Goal: Transaction & Acquisition: Purchase product/service

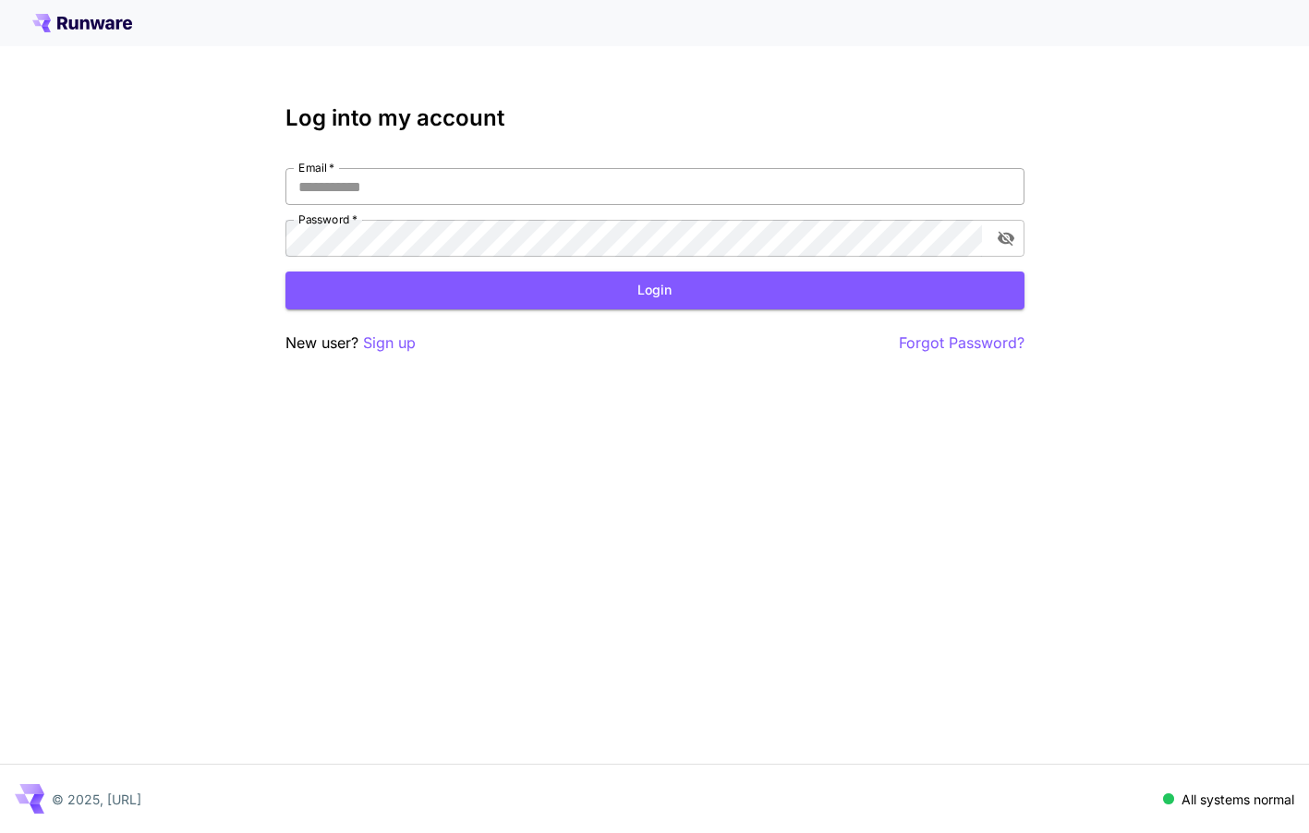
click at [499, 180] on input "Email   *" at bounding box center [654, 186] width 739 height 37
type input "**********"
click at [484, 296] on button "Login" at bounding box center [654, 291] width 739 height 38
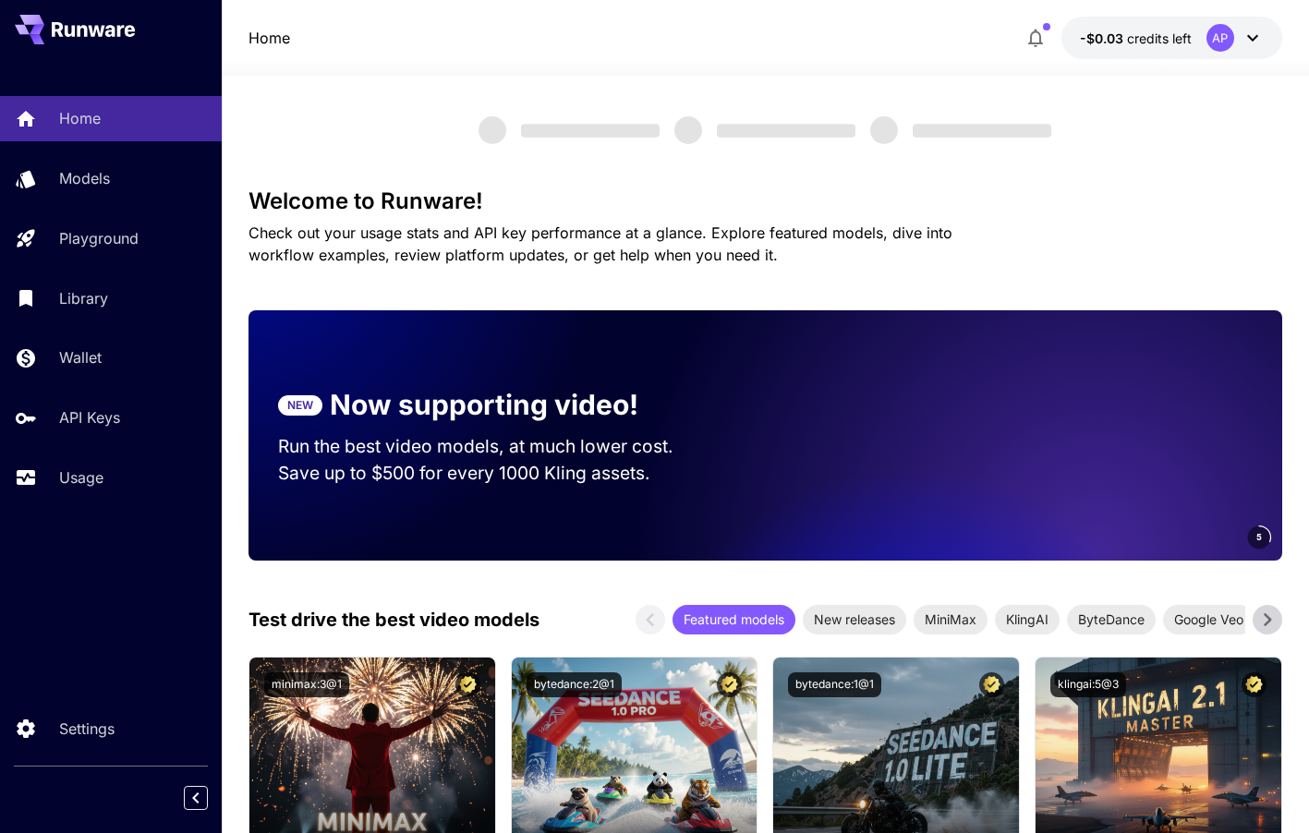
click at [1175, 35] on span "credits left" at bounding box center [1159, 38] width 65 height 16
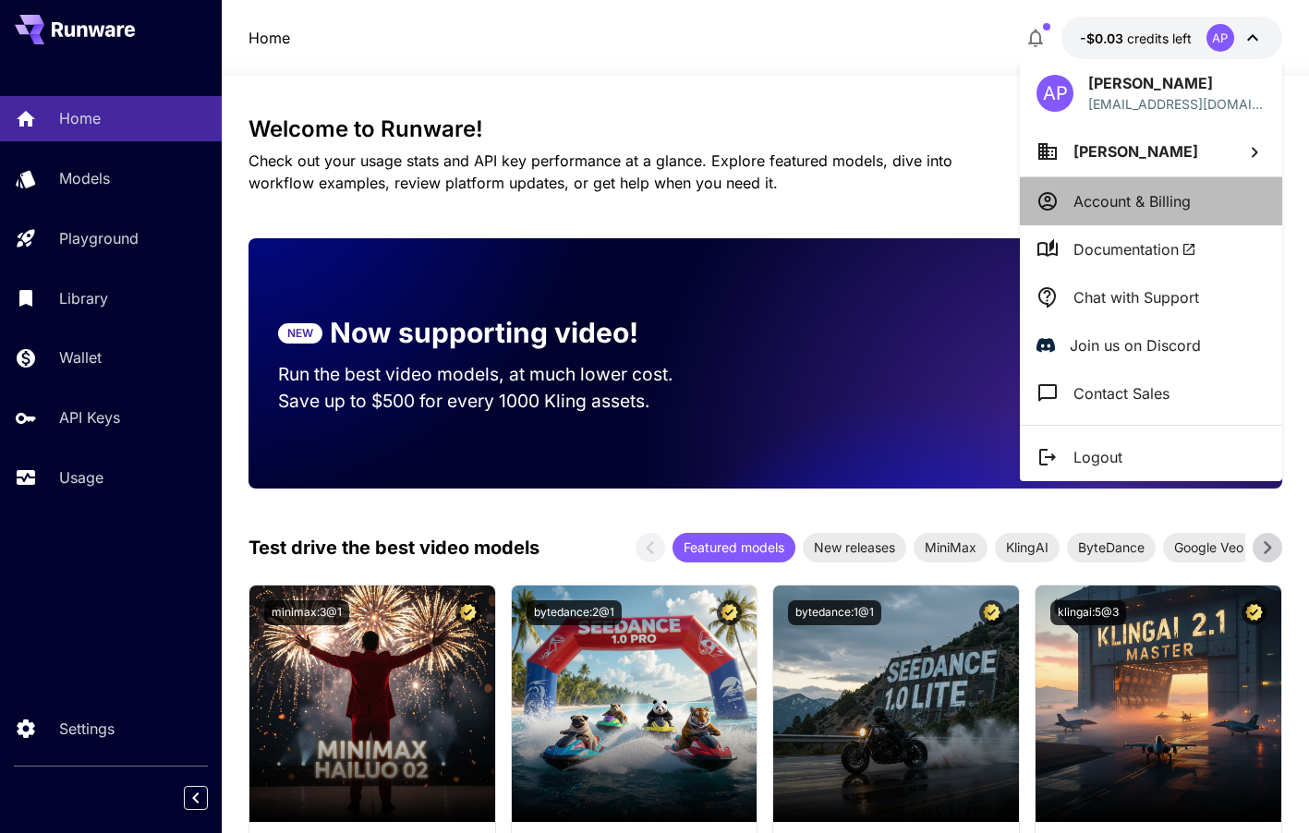
click at [1113, 200] on p "Account & Billing" at bounding box center [1131, 201] width 117 height 22
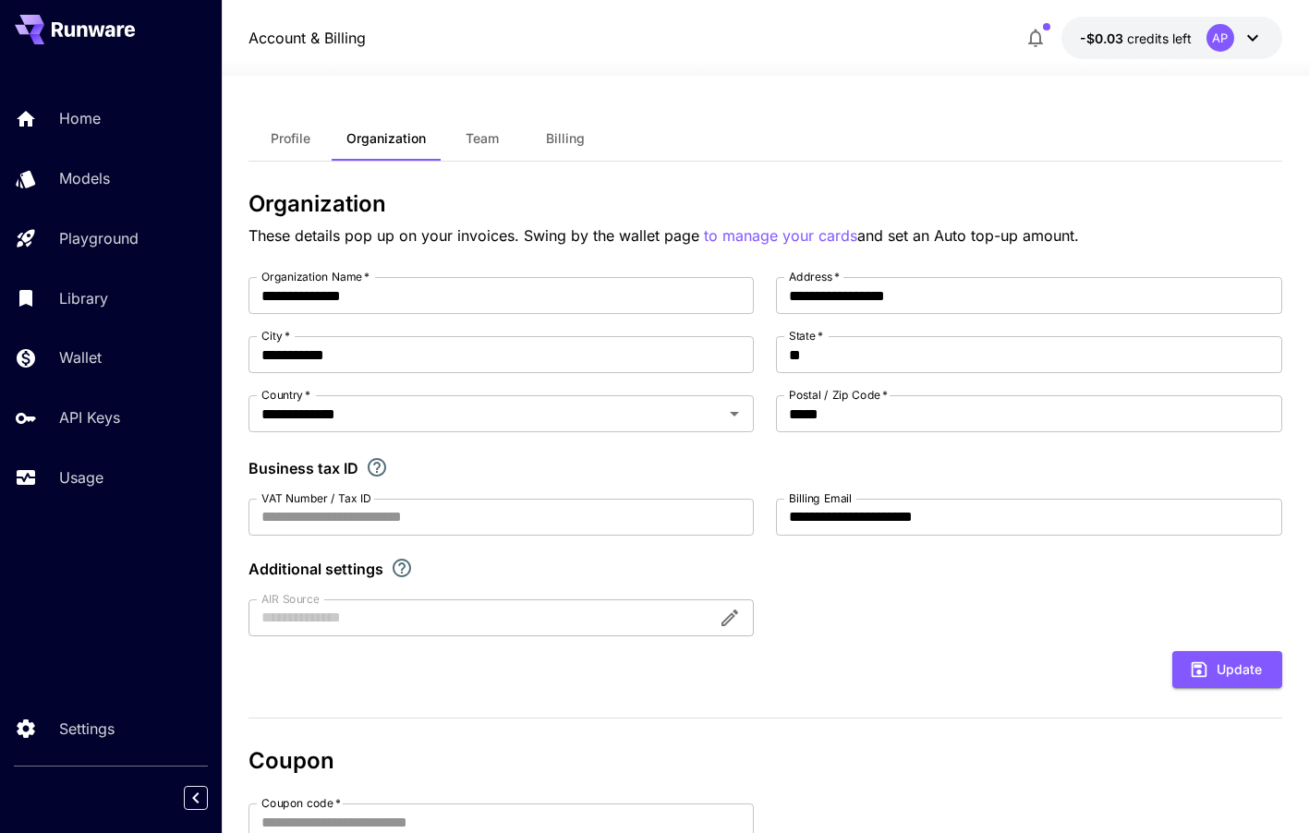
scroll to position [295, 0]
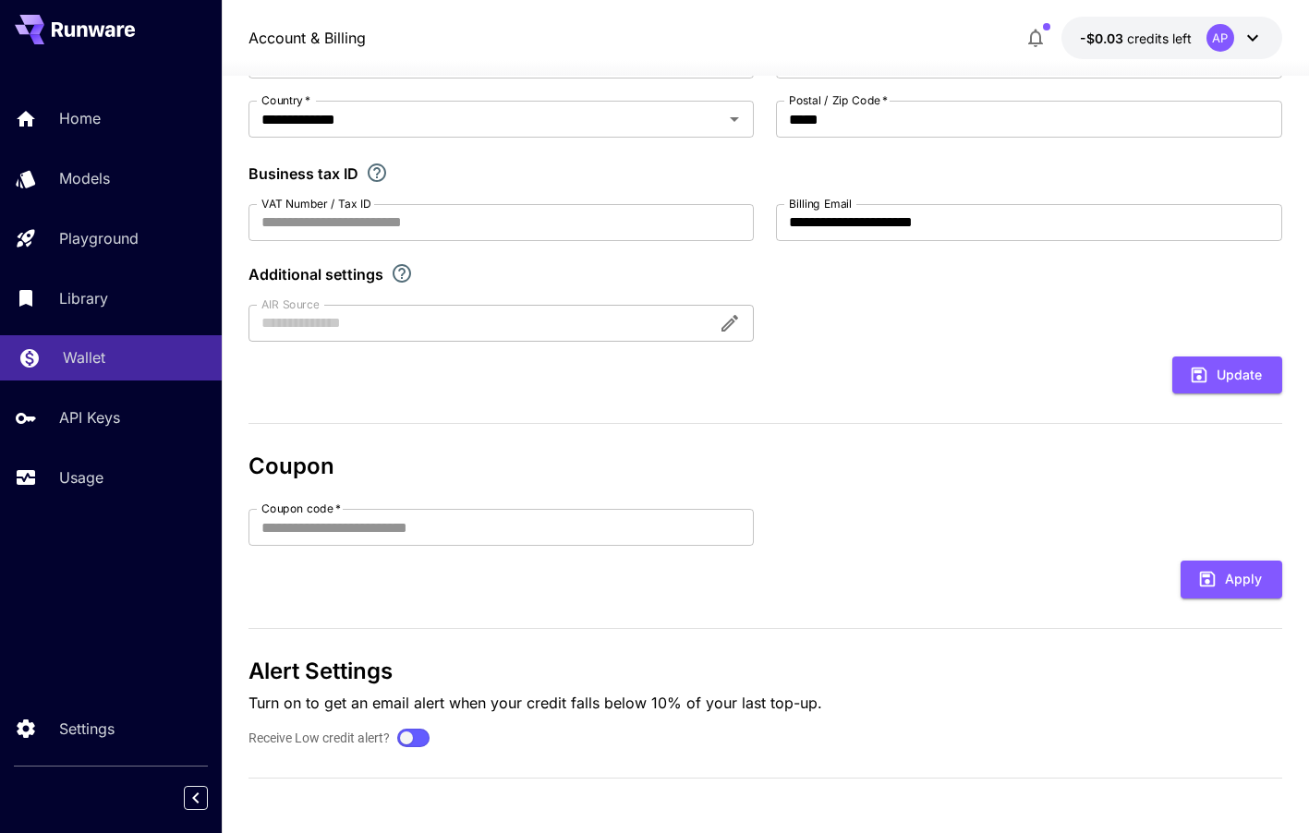
click at [74, 362] on p "Wallet" at bounding box center [84, 357] width 42 height 22
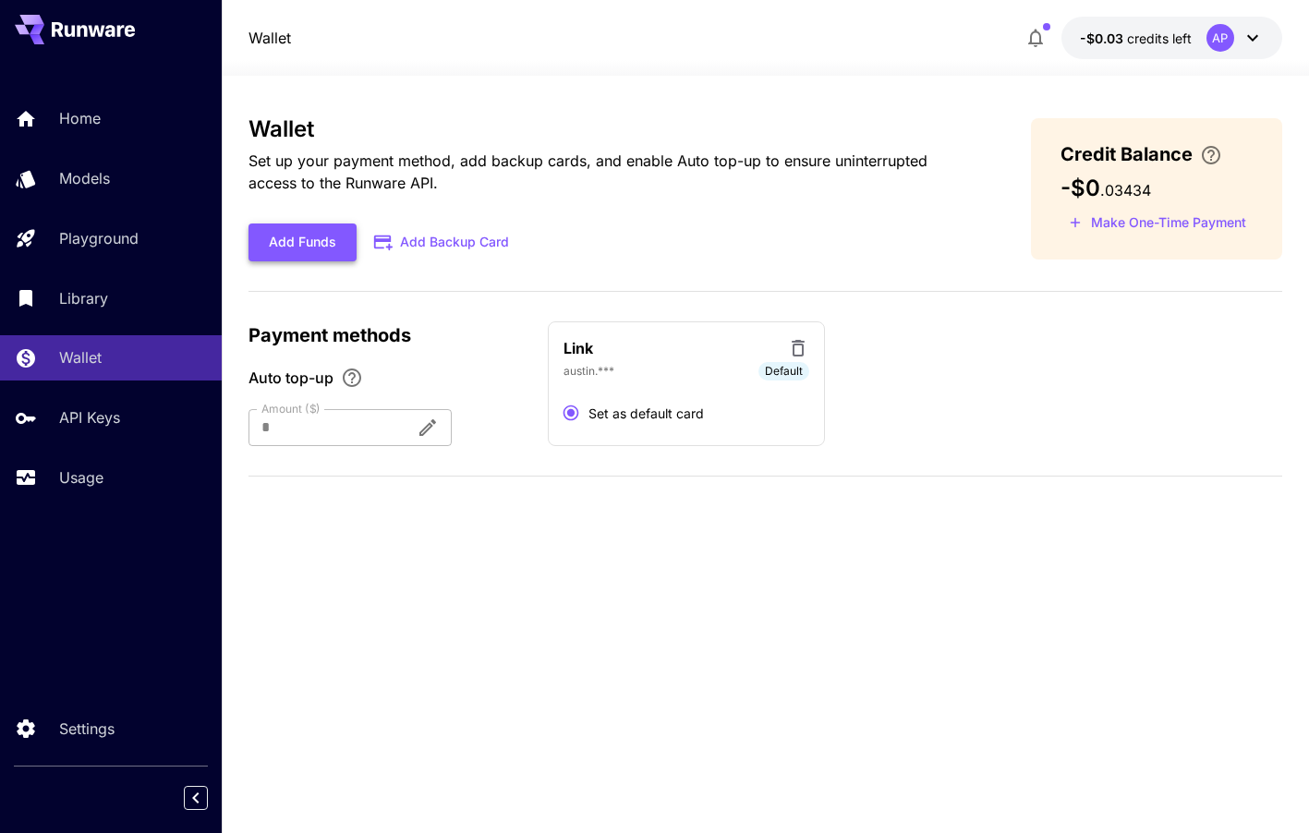
click at [289, 247] on button "Add Funds" at bounding box center [302, 242] width 108 height 38
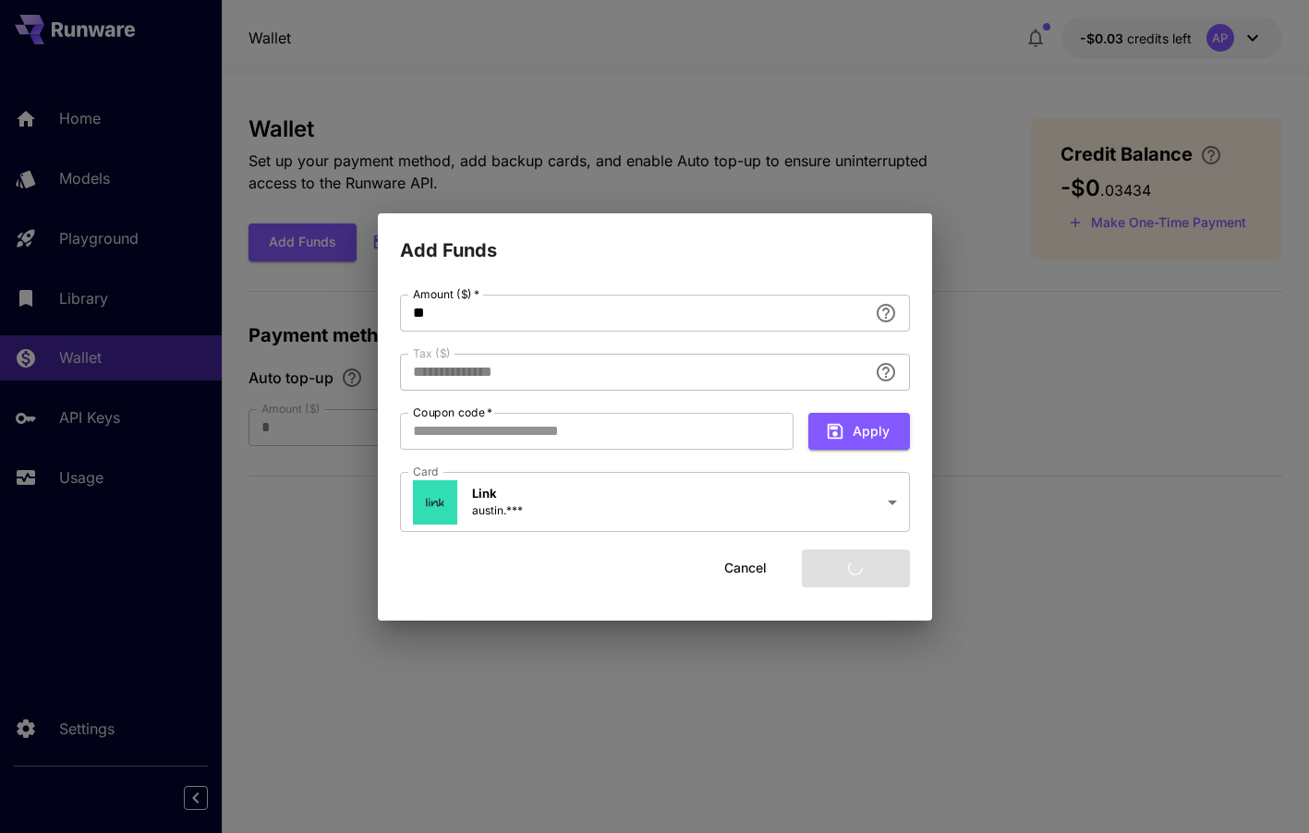
type input "****"
click at [846, 584] on button "Add funds" at bounding box center [856, 568] width 108 height 38
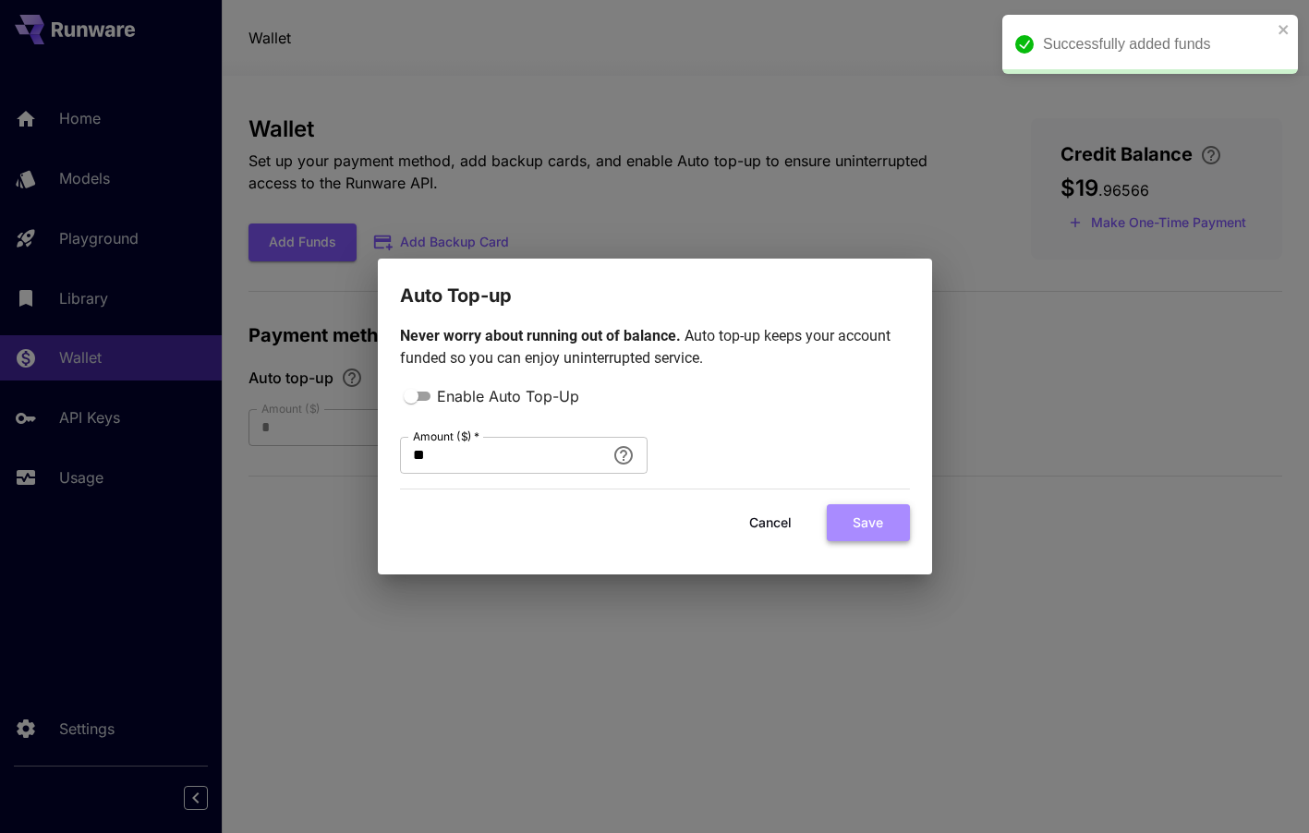
click at [851, 520] on button "Save" at bounding box center [868, 523] width 83 height 38
